Goal: Register for event/course

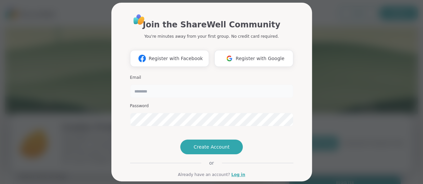
click at [166, 90] on input "email" at bounding box center [211, 91] width 163 height 13
type input "**********"
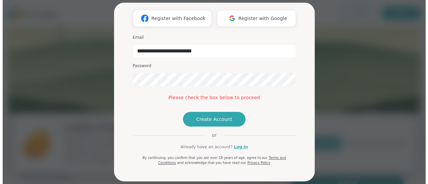
scroll to position [45, 0]
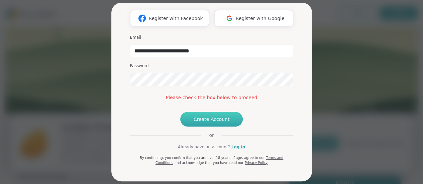
click at [214, 127] on button "Create Account" at bounding box center [211, 119] width 63 height 15
click at [204, 127] on button "Create Account" at bounding box center [211, 119] width 63 height 15
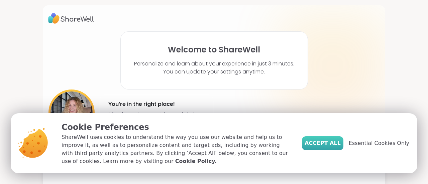
click at [334, 144] on span "Accept All" at bounding box center [323, 144] width 36 height 8
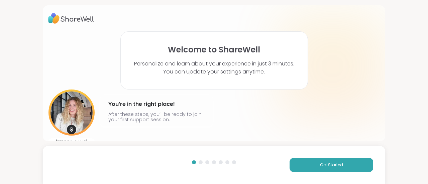
scroll to position [15, 0]
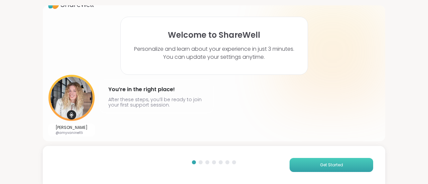
click at [329, 170] on button "Get Started" at bounding box center [332, 165] width 84 height 14
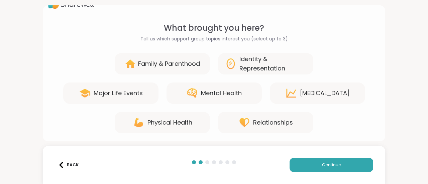
click at [275, 75] on div "Family & Parenthood Identity & Representation Major Life Events Mental Health […" at bounding box center [214, 93] width 332 height 80
click at [276, 68] on div "Identity & Representation" at bounding box center [273, 64] width 67 height 19
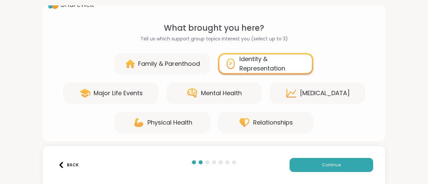
click at [294, 96] on icon at bounding box center [292, 93] width 12 height 12
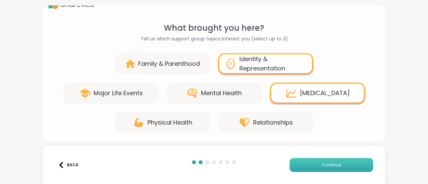
click at [309, 162] on button "Continue" at bounding box center [332, 165] width 84 height 14
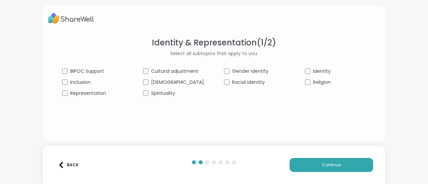
click at [157, 80] on span "[DEMOGRAPHIC_DATA]" at bounding box center [177, 82] width 53 height 7
click at [88, 81] on span "Inclusion" at bounding box center [80, 82] width 20 height 7
click at [259, 74] on span "Gender identity" at bounding box center [250, 71] width 36 height 7
click at [322, 70] on div "Identity" at bounding box center [335, 71] width 61 height 7
click at [316, 164] on button "Continue" at bounding box center [332, 165] width 84 height 14
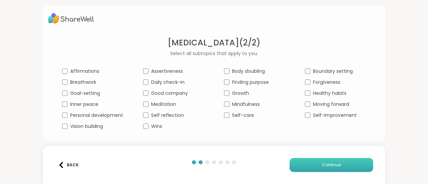
click at [302, 171] on button "Continue" at bounding box center [332, 165] width 84 height 14
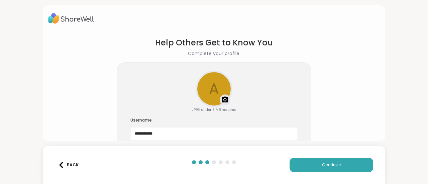
scroll to position [44, 0]
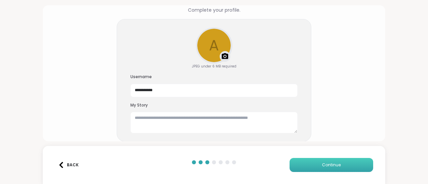
click at [290, 161] on button "Continue" at bounding box center [332, 165] width 84 height 14
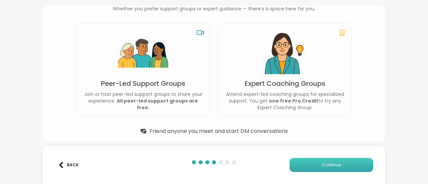
click at [322, 164] on span "Continue" at bounding box center [331, 165] width 19 height 6
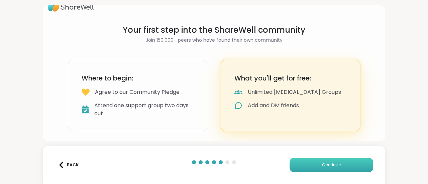
click at [322, 164] on span "Continue" at bounding box center [331, 165] width 19 height 6
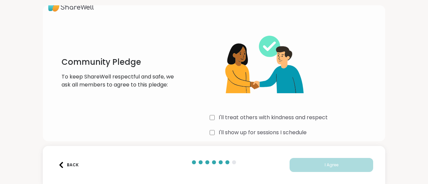
click at [289, 114] on label "I'll treat others with kindness and respect" at bounding box center [273, 118] width 109 height 8
drag, startPoint x: 273, startPoint y: 128, endPoint x: 276, endPoint y: 132, distance: 4.3
click at [276, 132] on div "I'll treat others with kindness and respect I'll show up for sessions I schedul…" at bounding box center [295, 89] width 170 height 129
click at [276, 132] on label "I'll show up for sessions I schedule" at bounding box center [263, 133] width 88 height 8
click at [301, 156] on div "Back I Agree" at bounding box center [214, 165] width 343 height 38
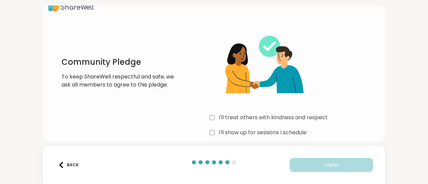
scroll to position [34, 0]
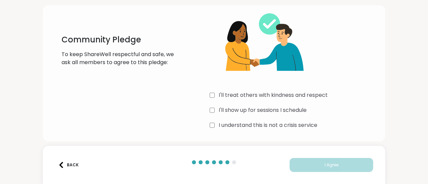
drag, startPoint x: 262, startPoint y: 82, endPoint x: 238, endPoint y: 128, distance: 52.1
click at [238, 128] on label "I understand this is not a crisis service" at bounding box center [268, 126] width 99 height 8
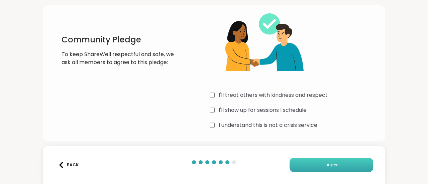
click at [317, 166] on button "I Agree" at bounding box center [332, 165] width 84 height 14
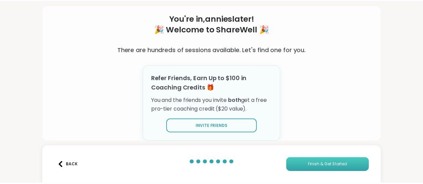
scroll to position [31, 0]
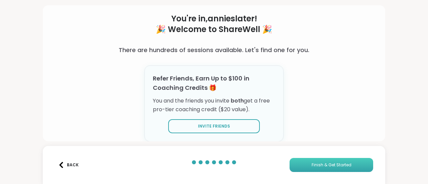
click at [331, 160] on button "Finish & Get Started" at bounding box center [332, 165] width 84 height 14
click at [334, 161] on button "Finish & Get Started" at bounding box center [332, 165] width 84 height 14
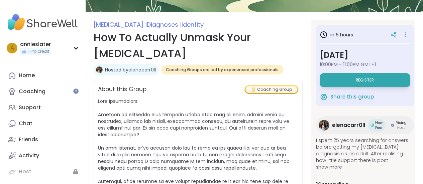
scroll to position [76, 0]
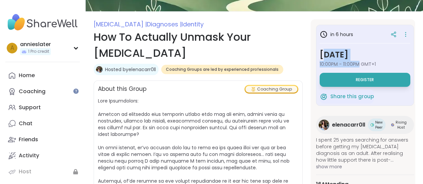
drag, startPoint x: 359, startPoint y: 64, endPoint x: 324, endPoint y: 54, distance: 36.2
click at [324, 54] on div "[DATE] 10:00PM - 11:00PM GMT+1" at bounding box center [365, 58] width 91 height 19
click at [324, 54] on h3 "[DATE]" at bounding box center [365, 55] width 91 height 12
drag, startPoint x: 324, startPoint y: 54, endPoint x: 384, endPoint y: 67, distance: 61.8
click at [384, 67] on div "in 6 hours [DATE] 10:00PM - 11:00PM GMT+1 Register" at bounding box center [365, 57] width 91 height 59
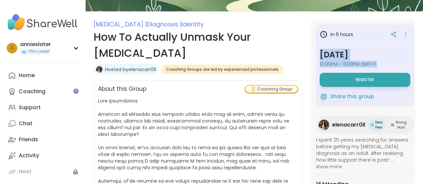
click at [384, 67] on div "in 6 hours [DATE] 10:00PM - 11:00PM GMT+1 Register" at bounding box center [365, 57] width 91 height 59
drag, startPoint x: 384, startPoint y: 67, endPoint x: 316, endPoint y: 54, distance: 69.3
click at [316, 54] on div "in 6 hours [DATE] 10:00PM - 11:00PM GMT+1 Register Share this group" at bounding box center [365, 65] width 98 height 81
drag, startPoint x: 320, startPoint y: 52, endPoint x: 383, endPoint y: 64, distance: 63.3
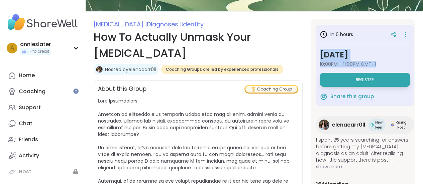
click at [383, 64] on div "[DATE] 10:00PM - 11:00PM GMT+1" at bounding box center [365, 58] width 91 height 19
click at [383, 64] on span "10:00PM - 11:00PM GMT+1" at bounding box center [365, 64] width 91 height 7
drag, startPoint x: 383, startPoint y: 64, endPoint x: 339, endPoint y: 59, distance: 44.1
click at [339, 59] on div "[DATE] 10:00PM - 11:00PM GMT+1" at bounding box center [365, 58] width 91 height 19
click at [339, 59] on h3 "[DATE]" at bounding box center [365, 55] width 91 height 12
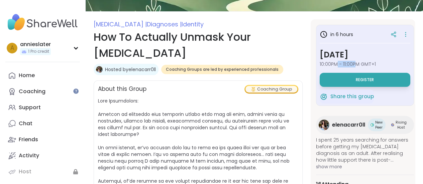
drag, startPoint x: 337, startPoint y: 64, endPoint x: 357, endPoint y: 65, distance: 19.8
click at [357, 65] on span "10:00PM - 11:00PM GMT+1" at bounding box center [365, 64] width 91 height 7
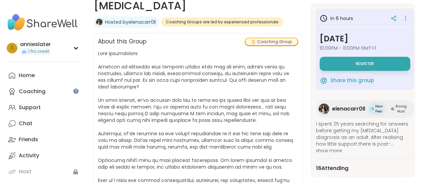
scroll to position [124, 0]
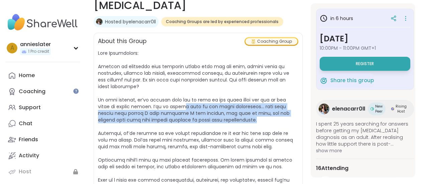
drag, startPoint x: 181, startPoint y: 89, endPoint x: 222, endPoint y: 109, distance: 45.5
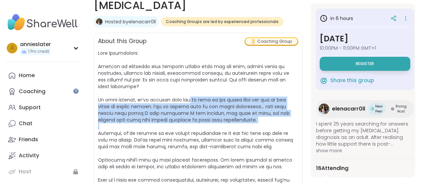
drag, startPoint x: 222, startPoint y: 109, endPoint x: 178, endPoint y: 81, distance: 52.4
drag, startPoint x: 178, startPoint y: 81, endPoint x: 219, endPoint y: 107, distance: 48.5
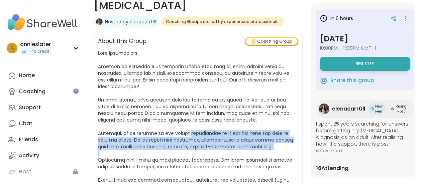
drag, startPoint x: 192, startPoint y: 114, endPoint x: 275, endPoint y: 136, distance: 84.8
drag, startPoint x: 270, startPoint y: 131, endPoint x: 159, endPoint y: 119, distance: 111.9
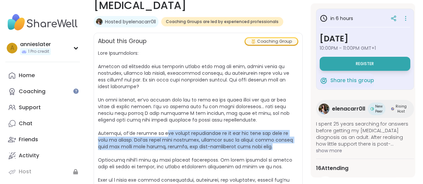
drag, startPoint x: 159, startPoint y: 119, endPoint x: 268, endPoint y: 133, distance: 109.7
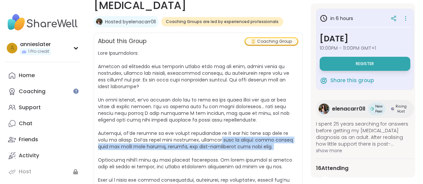
drag, startPoint x: 268, startPoint y: 133, endPoint x: 218, endPoint y: 119, distance: 52.1
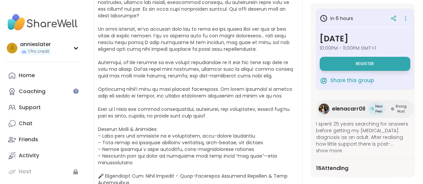
scroll to position [199, 0]
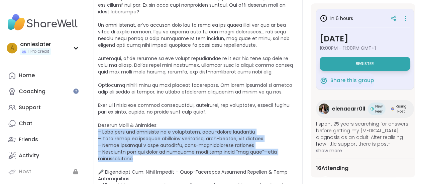
drag, startPoint x: 138, startPoint y: 142, endPoint x: 95, endPoint y: 112, distance: 52.0
click at [95, 112] on div "About this Group Coaching Group [URL][DOMAIN_NAME] Instagram: @elenacarr0ll Tik…" at bounding box center [198, 122] width 209 height 329
click at [102, 114] on span "[URL][DOMAIN_NAME] Instagram: @elenacarr0ll TikTok: @elena__carroll" at bounding box center [198, 129] width 200 height 308
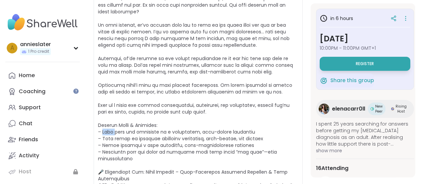
click at [102, 114] on span "[URL][DOMAIN_NAME] Instagram: @elenacarr0ll TikTok: @elena__carroll" at bounding box center [198, 129] width 200 height 308
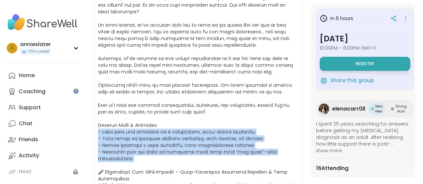
drag, startPoint x: 102, startPoint y: 114, endPoint x: 151, endPoint y: 135, distance: 53.2
click at [151, 135] on span "[URL][DOMAIN_NAME] Instagram: @elenacarr0ll TikTok: @elena__carroll" at bounding box center [198, 129] width 200 height 308
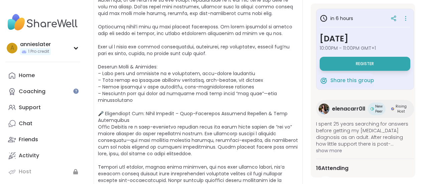
scroll to position [257, 0]
click at [368, 67] on button "Register" at bounding box center [365, 64] width 91 height 14
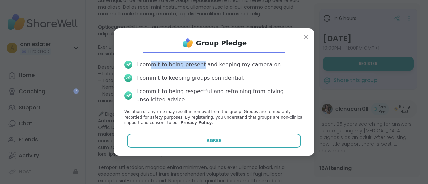
drag, startPoint x: 198, startPoint y: 67, endPoint x: 147, endPoint y: 65, distance: 50.3
click at [147, 65] on div "I commit to being present and keeping my camera on." at bounding box center [210, 65] width 146 height 8
click at [127, 64] on icon at bounding box center [128, 64] width 5 height 3
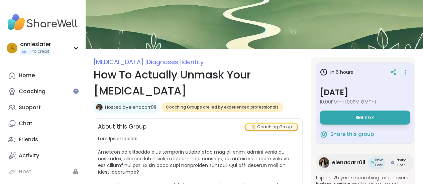
scroll to position [0, 0]
